Goal: Use online tool/utility: Use online tool/utility

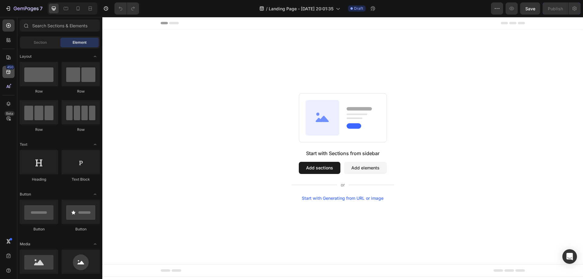
click at [9, 76] on div "450" at bounding box center [8, 72] width 12 height 12
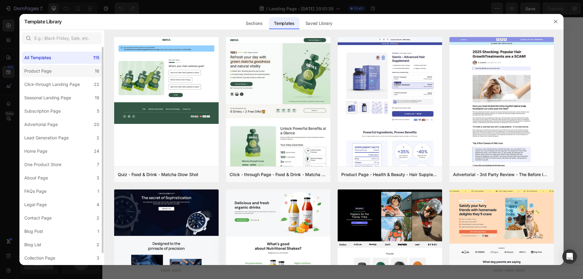
click at [31, 70] on div "Product Page" at bounding box center [37, 70] width 27 height 7
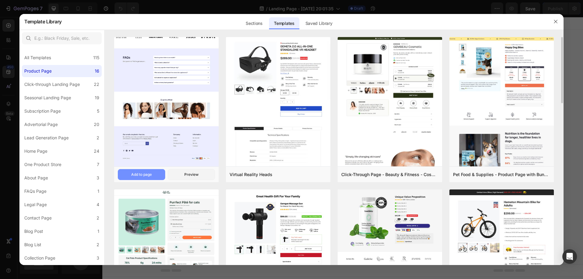
drag, startPoint x: 145, startPoint y: 100, endPoint x: 156, endPoint y: 115, distance: 19.0
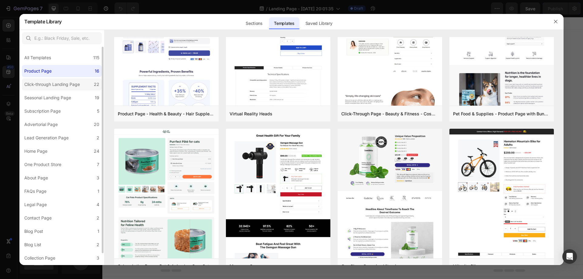
drag, startPoint x: 156, startPoint y: 115, endPoint x: 63, endPoint y: 86, distance: 97.1
click at [63, 86] on div "Click-through Landing Page" at bounding box center [52, 84] width 56 height 7
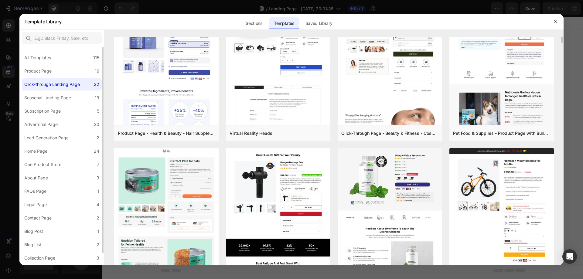
scroll to position [0, 0]
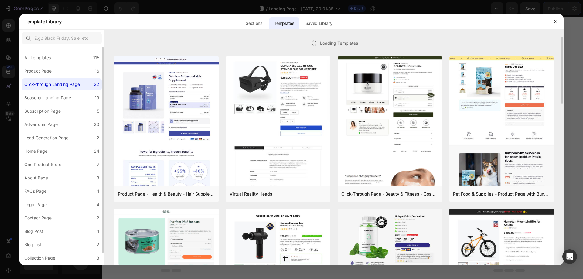
click at [63, 86] on div "Click-through Landing Page" at bounding box center [52, 84] width 56 height 7
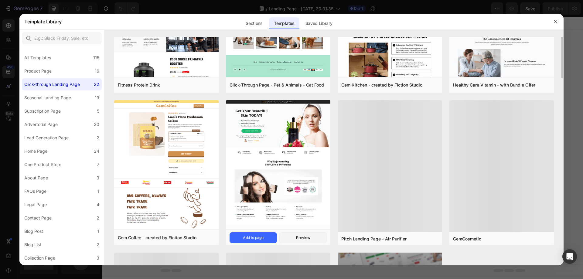
scroll to position [426, 0]
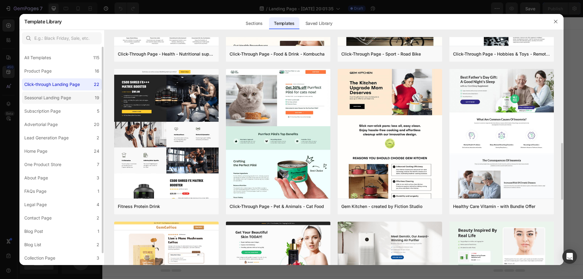
click at [68, 100] on div "Seasonal Landing Page" at bounding box center [47, 97] width 47 height 7
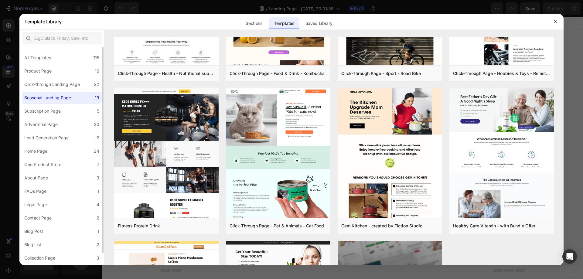
scroll to position [0, 0]
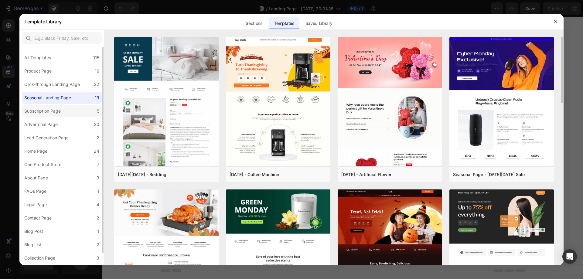
click at [62, 112] on div "Subscription Page" at bounding box center [43, 110] width 39 height 7
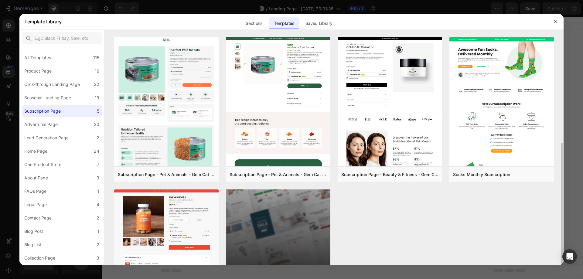
scroll to position [77, 0]
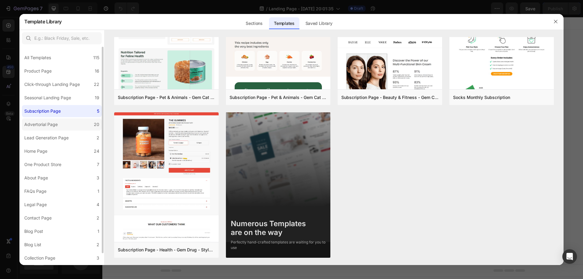
click at [73, 124] on label "Advertorial Page 20" at bounding box center [62, 124] width 80 height 12
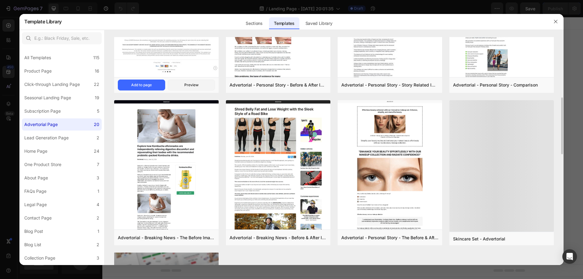
scroll to position [486, 0]
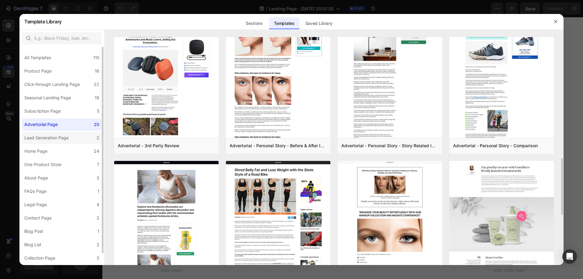
click at [65, 137] on div "Lead Generation Page" at bounding box center [46, 137] width 44 height 7
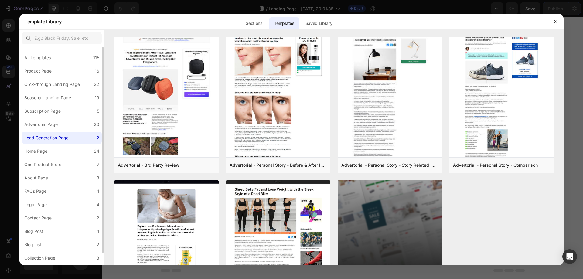
scroll to position [0, 0]
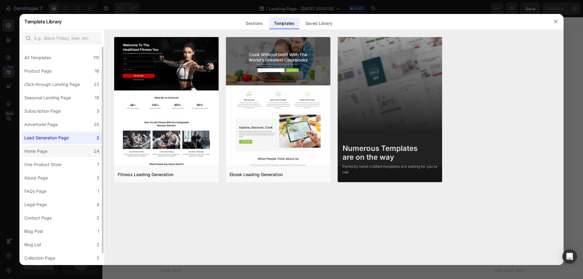
click at [74, 154] on label "Home Page 24" at bounding box center [62, 151] width 80 height 12
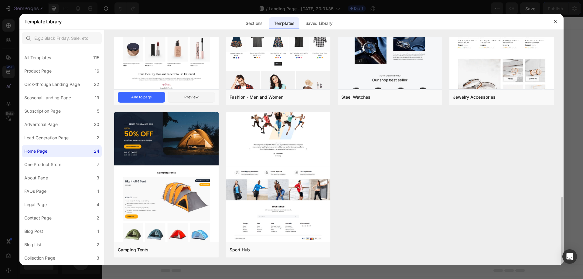
scroll to position [414, 0]
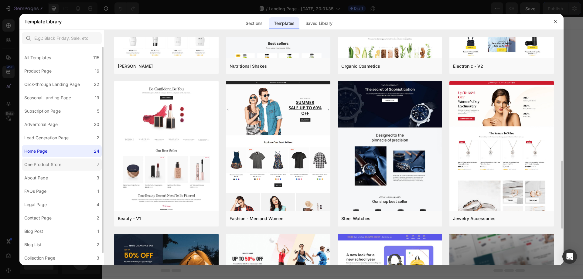
click at [69, 159] on label "One Product Store 7" at bounding box center [62, 164] width 80 height 12
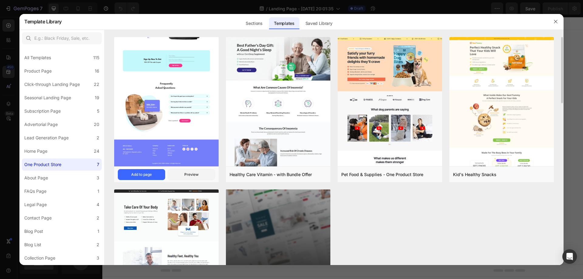
scroll to position [77, 0]
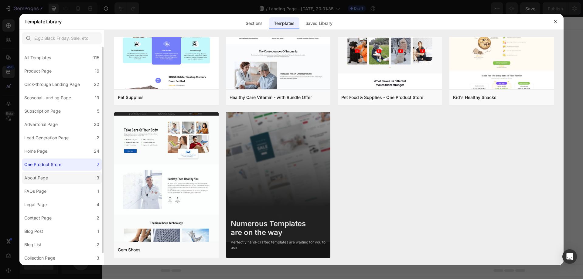
click at [63, 173] on label "About Page 3" at bounding box center [62, 178] width 80 height 12
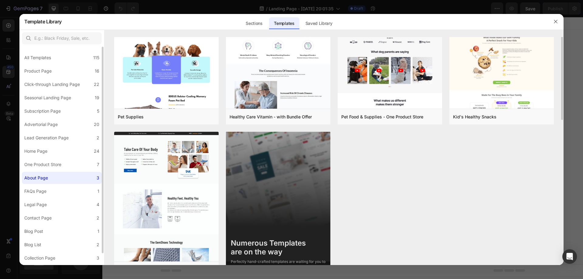
scroll to position [0, 0]
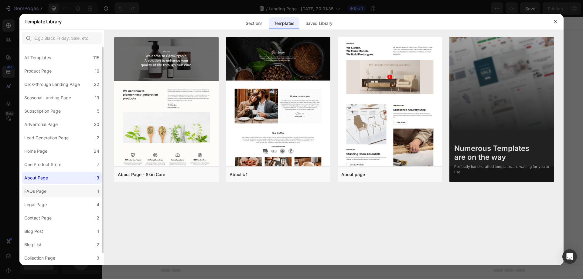
click at [69, 191] on label "FAQs Page 1" at bounding box center [62, 191] width 80 height 12
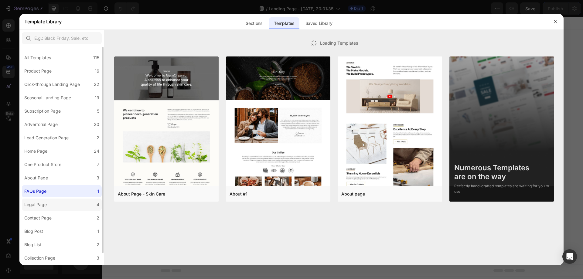
scroll to position [12, 0]
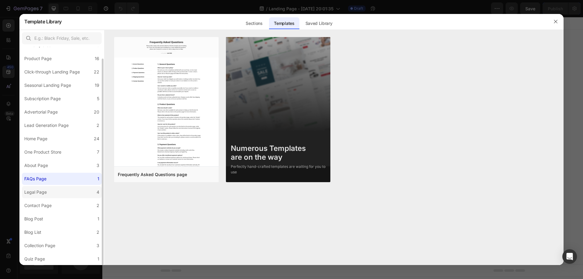
click at [71, 187] on label "Legal Page 4" at bounding box center [62, 192] width 80 height 12
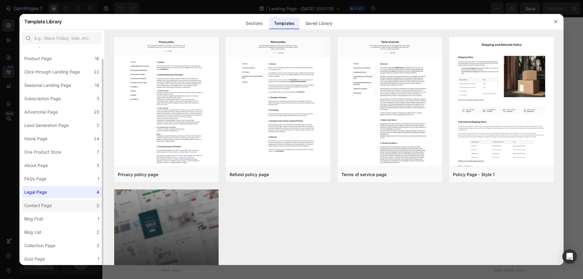
click at [73, 204] on label "Contact Page 2" at bounding box center [62, 205] width 80 height 12
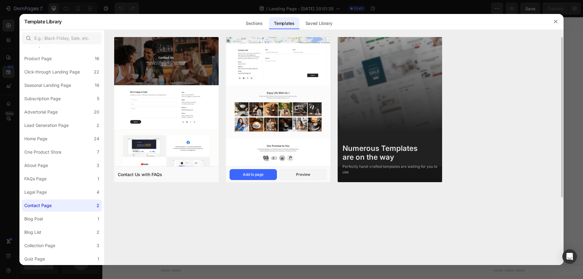
click at [262, 126] on img at bounding box center [278, 90] width 104 height 151
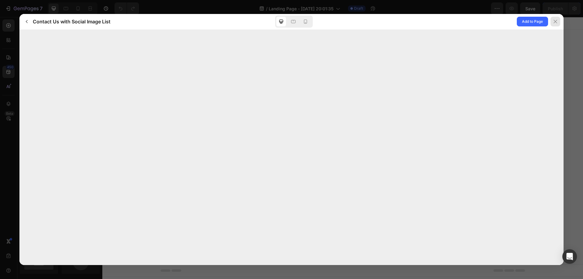
click at [555, 22] on icon at bounding box center [555, 21] width 5 height 5
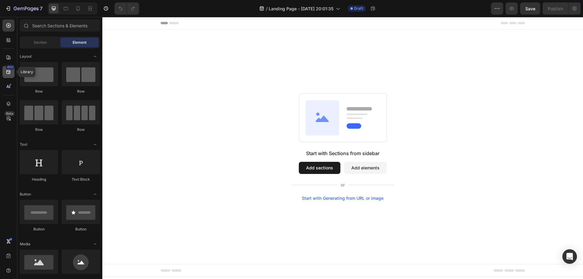
click at [8, 74] on icon at bounding box center [8, 72] width 4 height 4
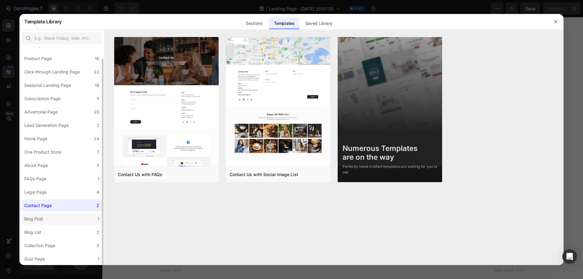
click at [81, 219] on label "Blog Post 1" at bounding box center [62, 219] width 80 height 12
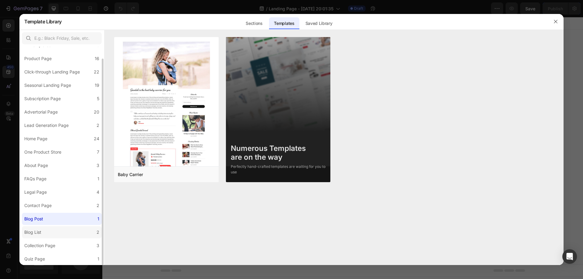
click at [71, 234] on label "Blog List 2" at bounding box center [62, 232] width 80 height 12
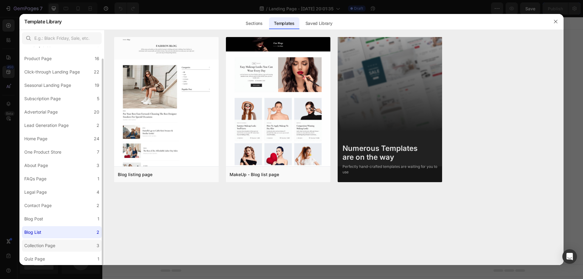
click at [61, 243] on label "Collection Page 3" at bounding box center [62, 246] width 80 height 12
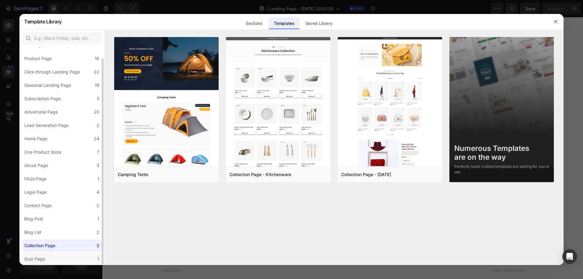
click at [57, 256] on label "Quiz Page 1" at bounding box center [62, 259] width 80 height 12
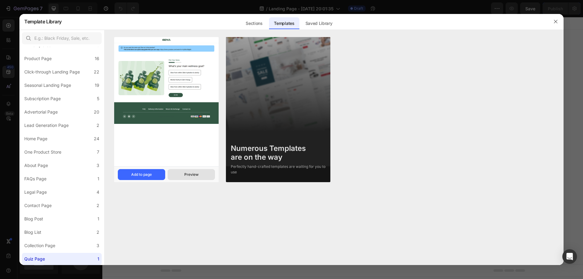
click at [188, 175] on div "Preview" at bounding box center [191, 174] width 14 height 5
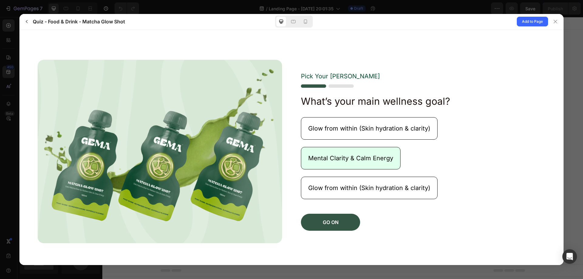
scroll to position [60, 0]
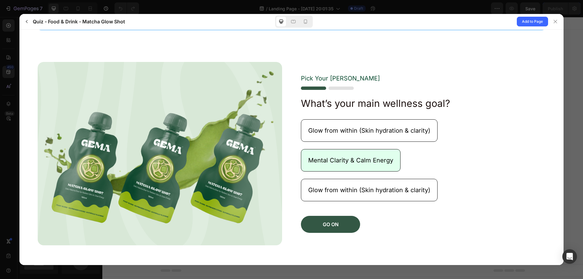
click at [313, 163] on button "Mental Clarity & Calm Energy" at bounding box center [351, 160] width 100 height 22
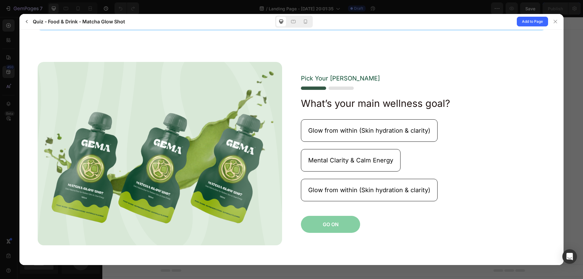
click at [329, 219] on button "GO ON" at bounding box center [330, 224] width 59 height 17
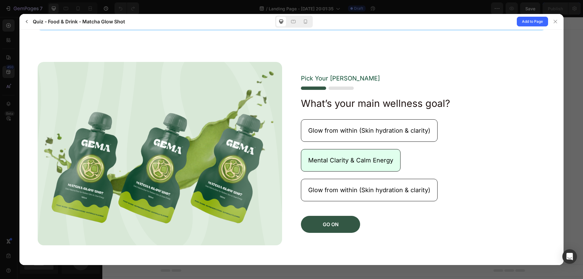
click at [326, 164] on button "Mental Clarity & Calm Energy" at bounding box center [351, 160] width 100 height 22
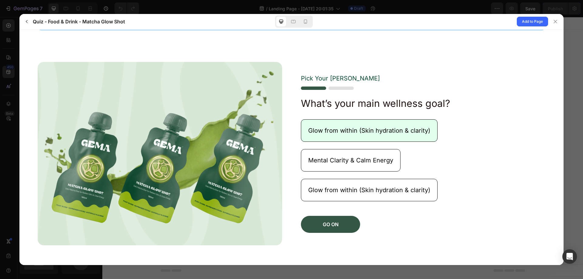
click at [332, 136] on button "Glow from within (Skin hydration & clarity)" at bounding box center [369, 130] width 137 height 22
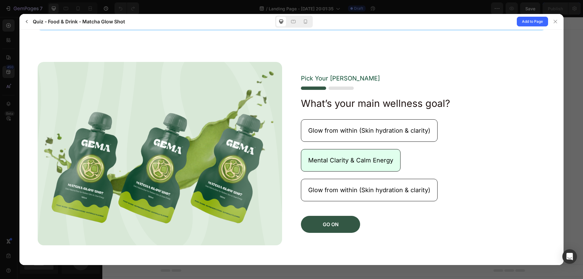
click at [329, 166] on button "Mental Clarity & Calm Energy" at bounding box center [351, 160] width 100 height 22
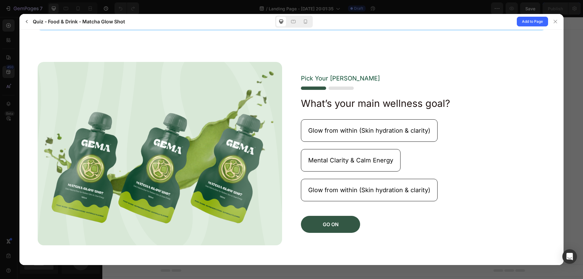
click at [323, 203] on gp-button "Glow from within (Skin hydration & clarity)" at bounding box center [423, 197] width 244 height 37
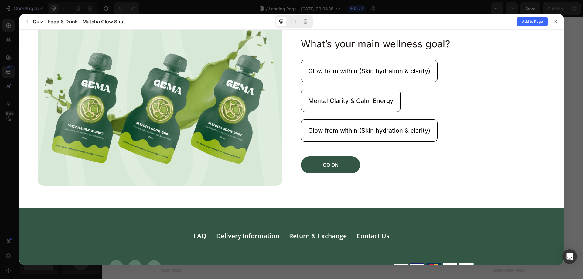
scroll to position [121, 0]
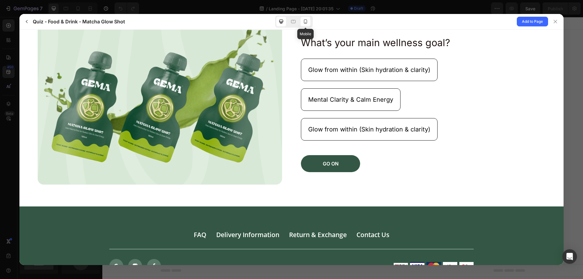
click at [305, 21] on icon at bounding box center [305, 22] width 6 height 6
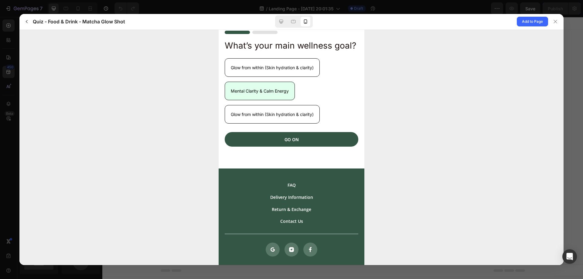
scroll to position [152, 0]
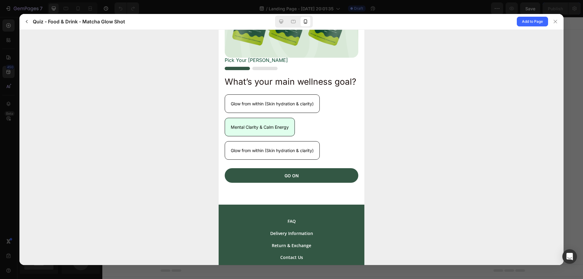
click at [275, 130] on p "Mental Clarity & Calm Energy" at bounding box center [260, 127] width 58 height 6
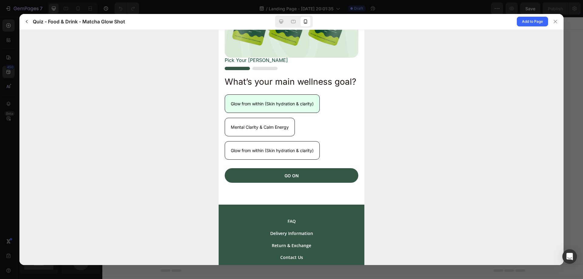
click at [268, 107] on p "Glow from within (Skin hydration & clarity)" at bounding box center [272, 103] width 83 height 6
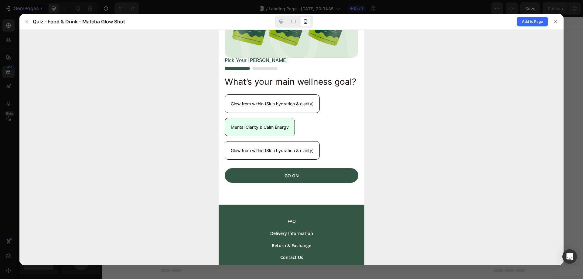
click at [261, 130] on p "Mental Clarity & Calm Energy" at bounding box center [260, 127] width 58 height 6
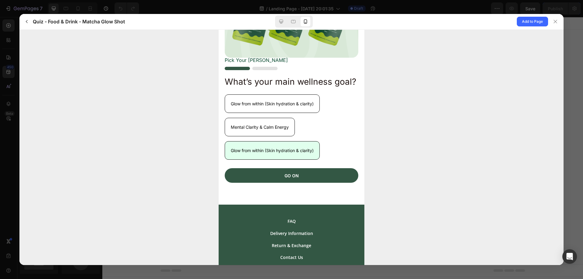
click at [259, 159] on button "Glow from within (Skin hydration & clarity)" at bounding box center [272, 150] width 95 height 19
click at [266, 70] on img at bounding box center [251, 67] width 53 height 3
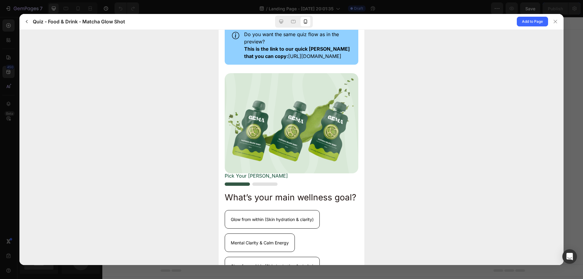
scroll to position [30, 0]
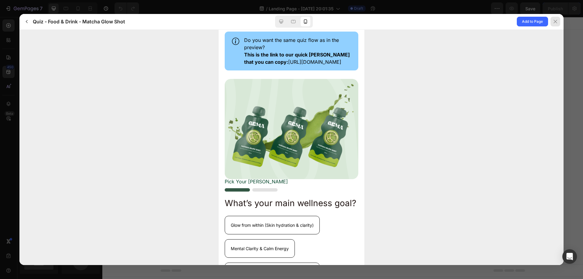
click at [557, 22] on icon at bounding box center [555, 21] width 5 height 5
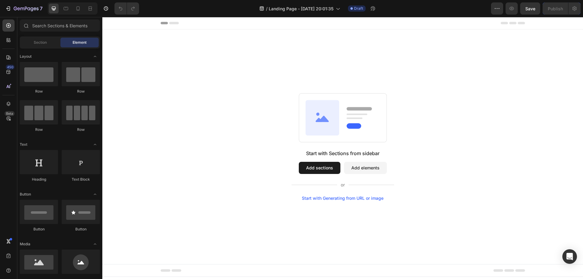
click at [319, 167] on button "Add sections" at bounding box center [320, 168] width 42 height 12
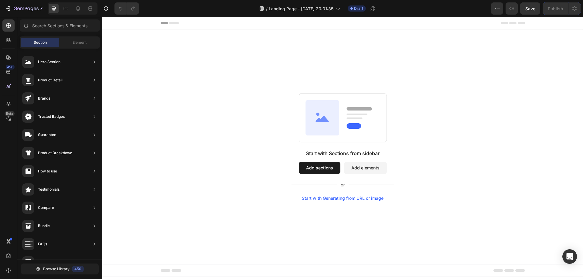
click at [319, 167] on button "Add sections" at bounding box center [320, 168] width 42 height 12
click at [7, 72] on icon at bounding box center [8, 72] width 4 height 4
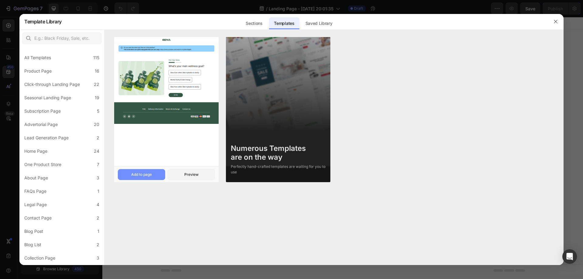
click at [147, 175] on div "Add to page" at bounding box center [141, 174] width 21 height 5
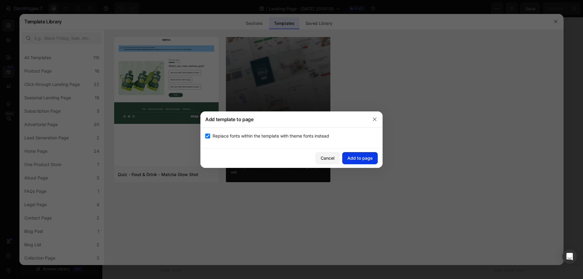
click at [374, 155] on button "Add to page" at bounding box center [360, 158] width 36 height 12
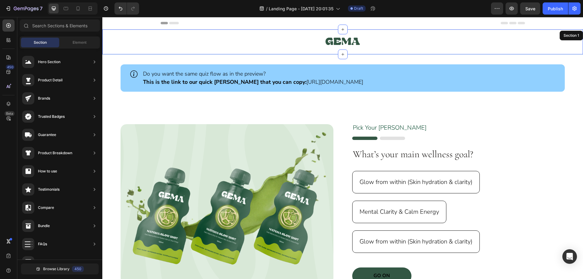
scroll to position [12, 0]
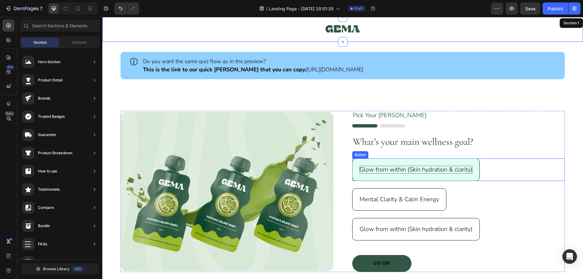
click at [371, 168] on p "Glow from within (Skin hydration & clarity)" at bounding box center [415, 170] width 113 height 8
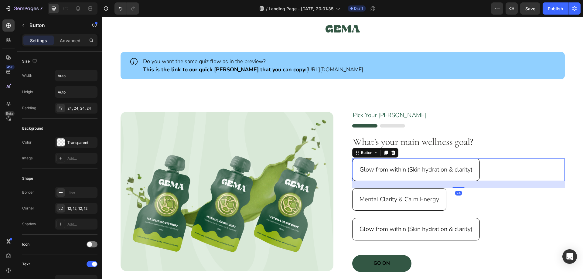
click at [487, 166] on div "Glow from within (Skin hydration & clarity) Button 24" at bounding box center [458, 169] width 213 height 22
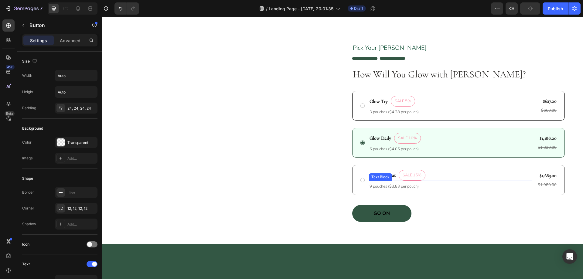
scroll to position [163, 0]
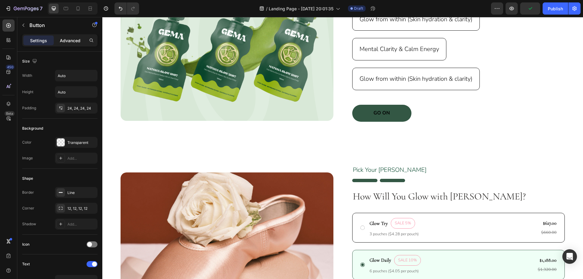
click at [73, 43] on p "Advanced" at bounding box center [70, 40] width 21 height 6
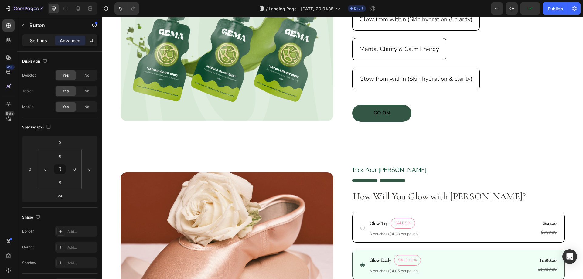
click at [35, 42] on p "Settings" at bounding box center [38, 40] width 17 height 6
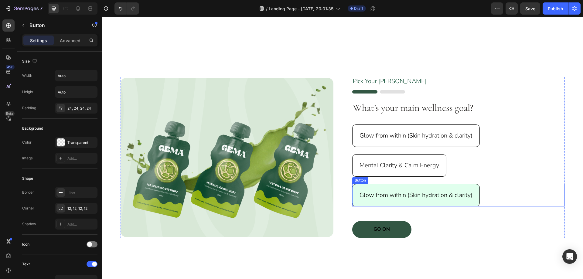
scroll to position [41, 0]
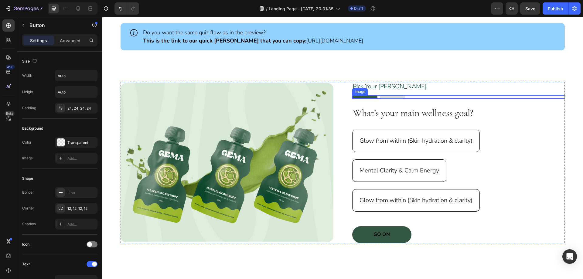
click at [387, 96] on img at bounding box center [378, 96] width 53 height 3
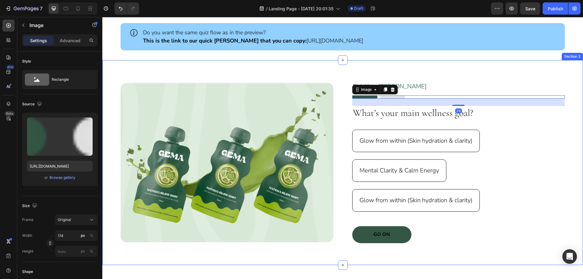
click at [420, 67] on div "Image Pick Your [PERSON_NAME] Text Block Image 24 What’s your main wellness goa…" at bounding box center [342, 162] width 481 height 205
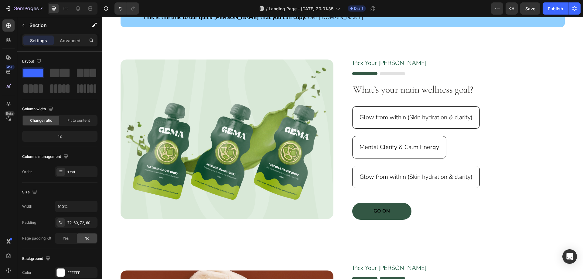
scroll to position [63, 0]
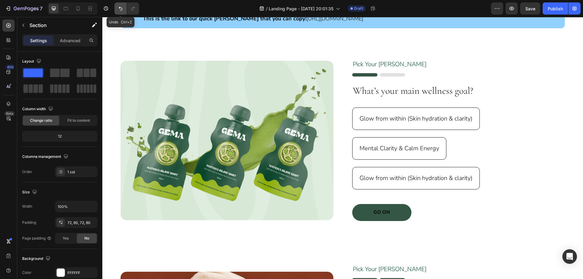
click at [115, 12] on button "Undo/Redo" at bounding box center [120, 8] width 12 height 12
click at [118, 9] on icon "Undo/Redo" at bounding box center [121, 8] width 6 height 6
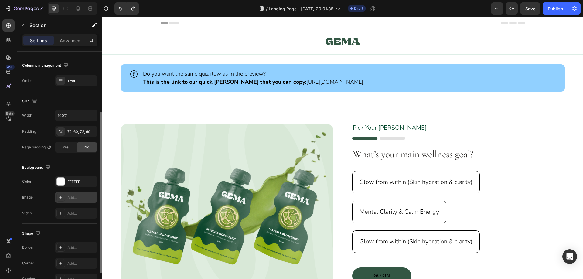
scroll to position [0, 0]
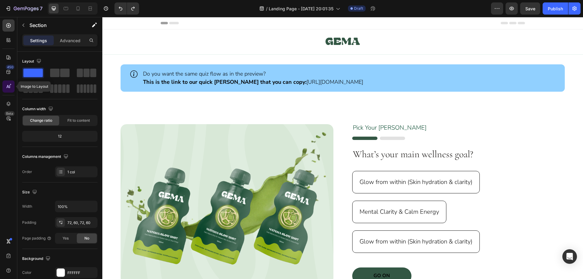
click at [8, 84] on icon at bounding box center [8, 86] width 6 height 6
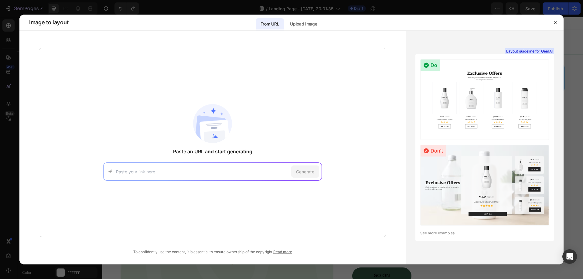
click at [195, 178] on div "Generate" at bounding box center [212, 171] width 219 height 18
click at [196, 175] on input at bounding box center [202, 172] width 173 height 6
paste input "[URL][DOMAIN_NAME]"
type input "[URL][DOMAIN_NAME]"
click at [305, 171] on span "Generate" at bounding box center [305, 172] width 18 height 6
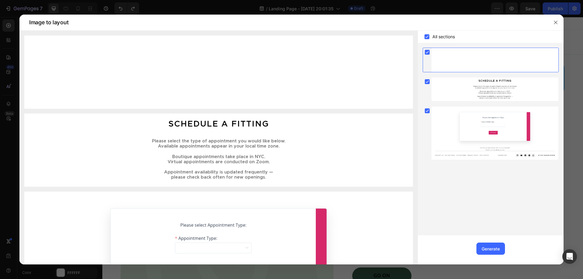
click at [429, 53] on rect at bounding box center [427, 52] width 5 height 5
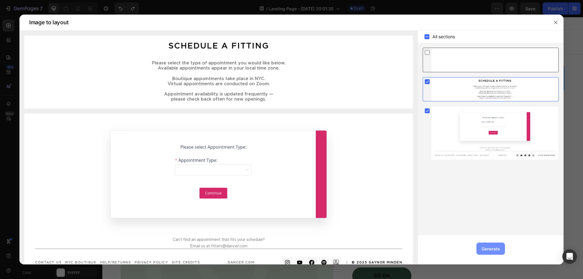
click at [496, 248] on div "Generate" at bounding box center [491, 249] width 18 height 6
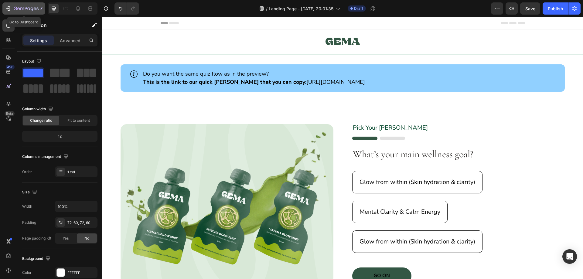
click at [28, 6] on icon "button" at bounding box center [26, 8] width 25 height 5
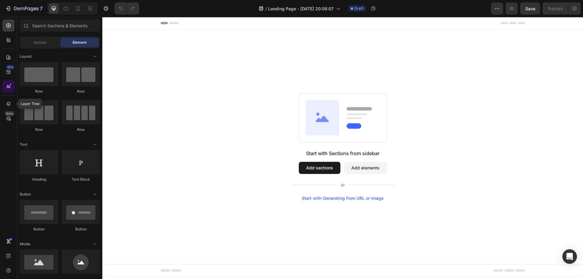
click at [9, 86] on icon at bounding box center [8, 86] width 6 height 6
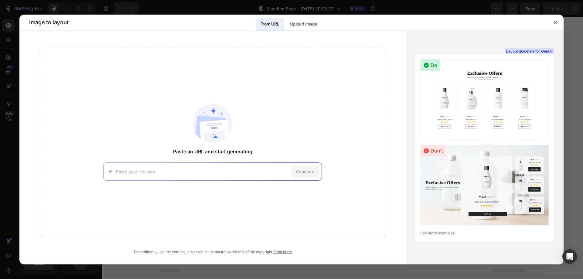
click at [158, 175] on input at bounding box center [202, 172] width 173 height 6
type input "https://dancer.com/?currency=EUR"
click at [302, 172] on span "Generate" at bounding box center [305, 172] width 18 height 6
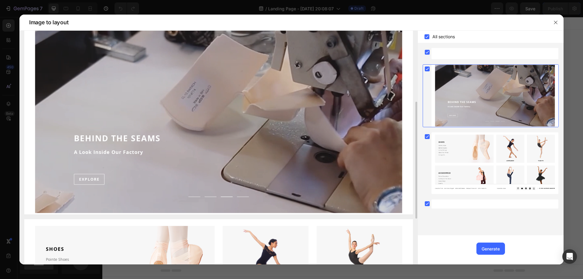
scroll to position [82, 0]
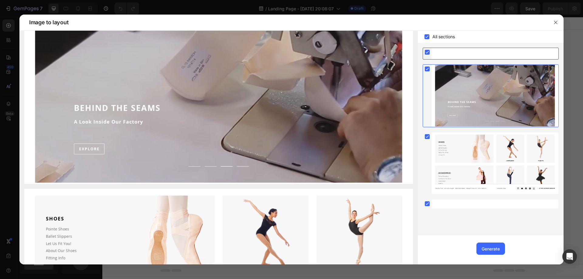
click at [427, 52] on rect at bounding box center [427, 52] width 5 height 5
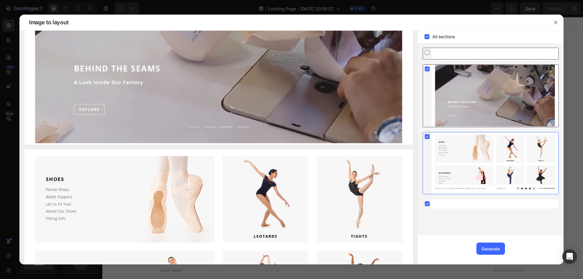
click at [428, 69] on icon at bounding box center [427, 69] width 3 height 2
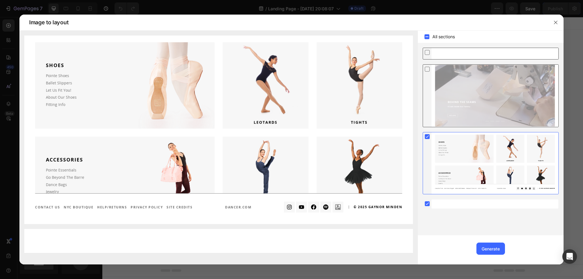
scroll to position [0, 0]
click at [427, 206] on rect at bounding box center [427, 203] width 5 height 5
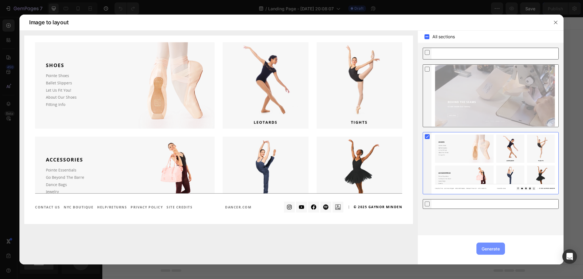
click at [496, 249] on div "Generate" at bounding box center [491, 249] width 18 height 6
